Goal: Find contact information: Find contact information

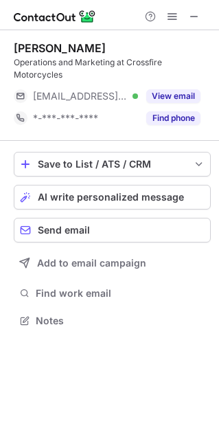
scroll to position [311, 219]
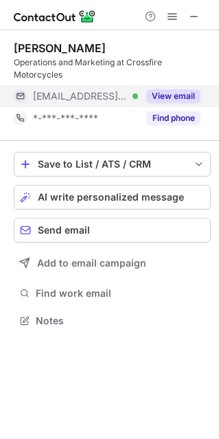
click at [175, 99] on button "View email" at bounding box center [173, 96] width 54 height 14
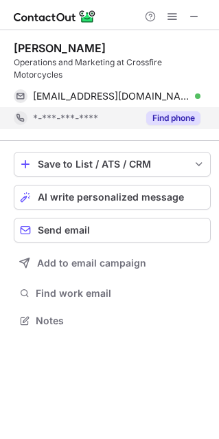
click at [180, 120] on button "Find phone" at bounding box center [173, 118] width 54 height 14
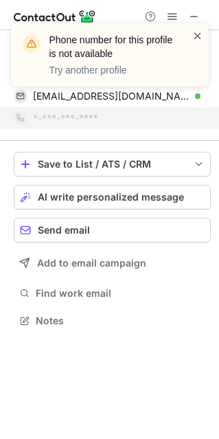
click at [197, 40] on span at bounding box center [197, 36] width 11 height 14
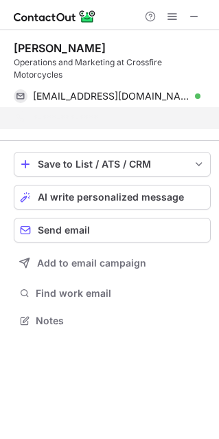
scroll to position [289, 219]
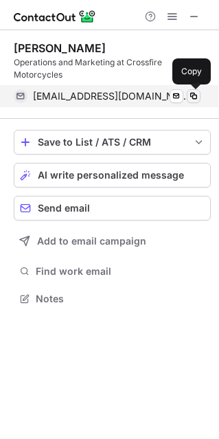
click at [196, 99] on span at bounding box center [193, 96] width 11 height 11
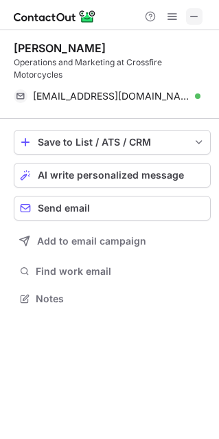
click at [192, 19] on span at bounding box center [194, 16] width 11 height 11
